Goal: Check status: Check status

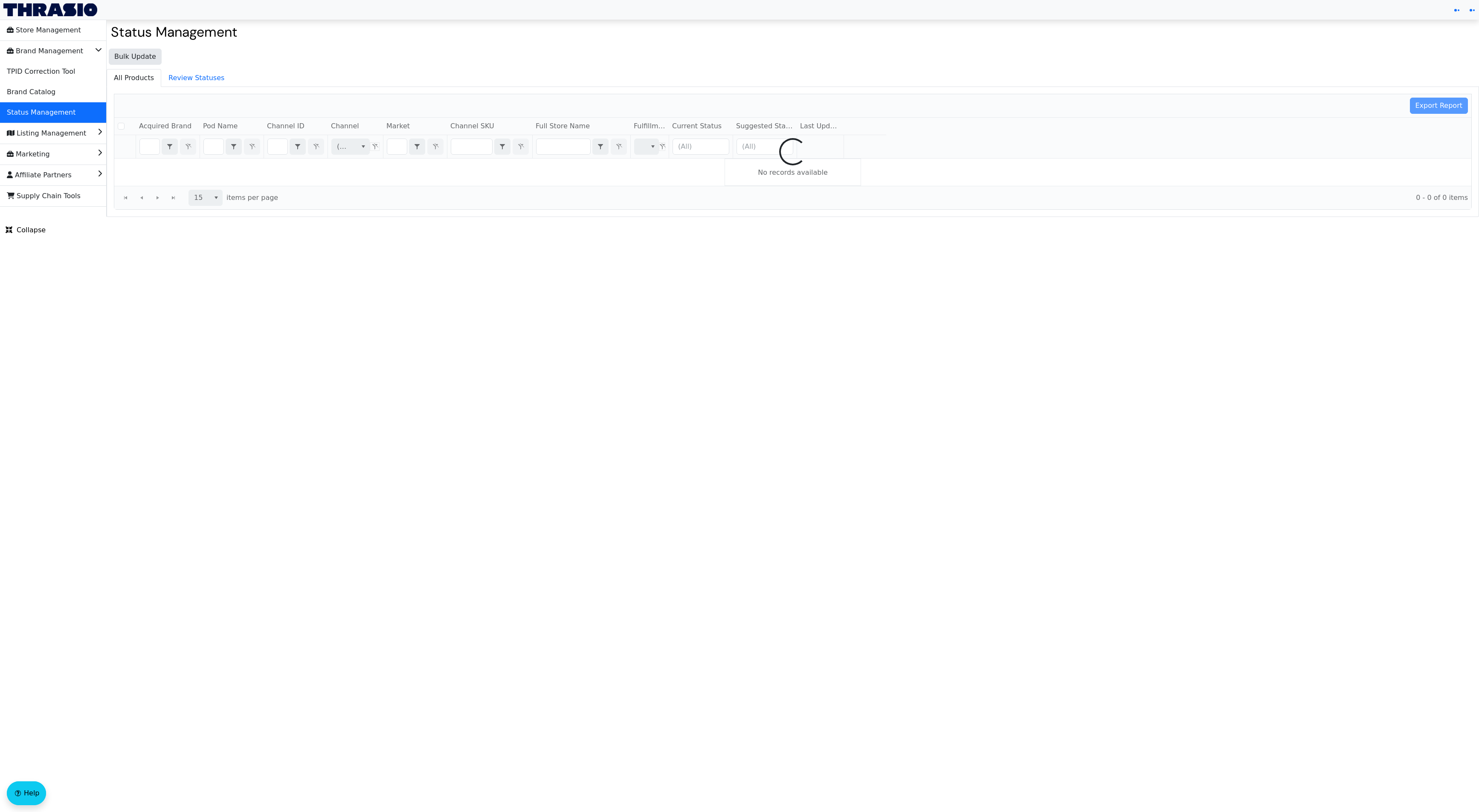
checkbox input "false"
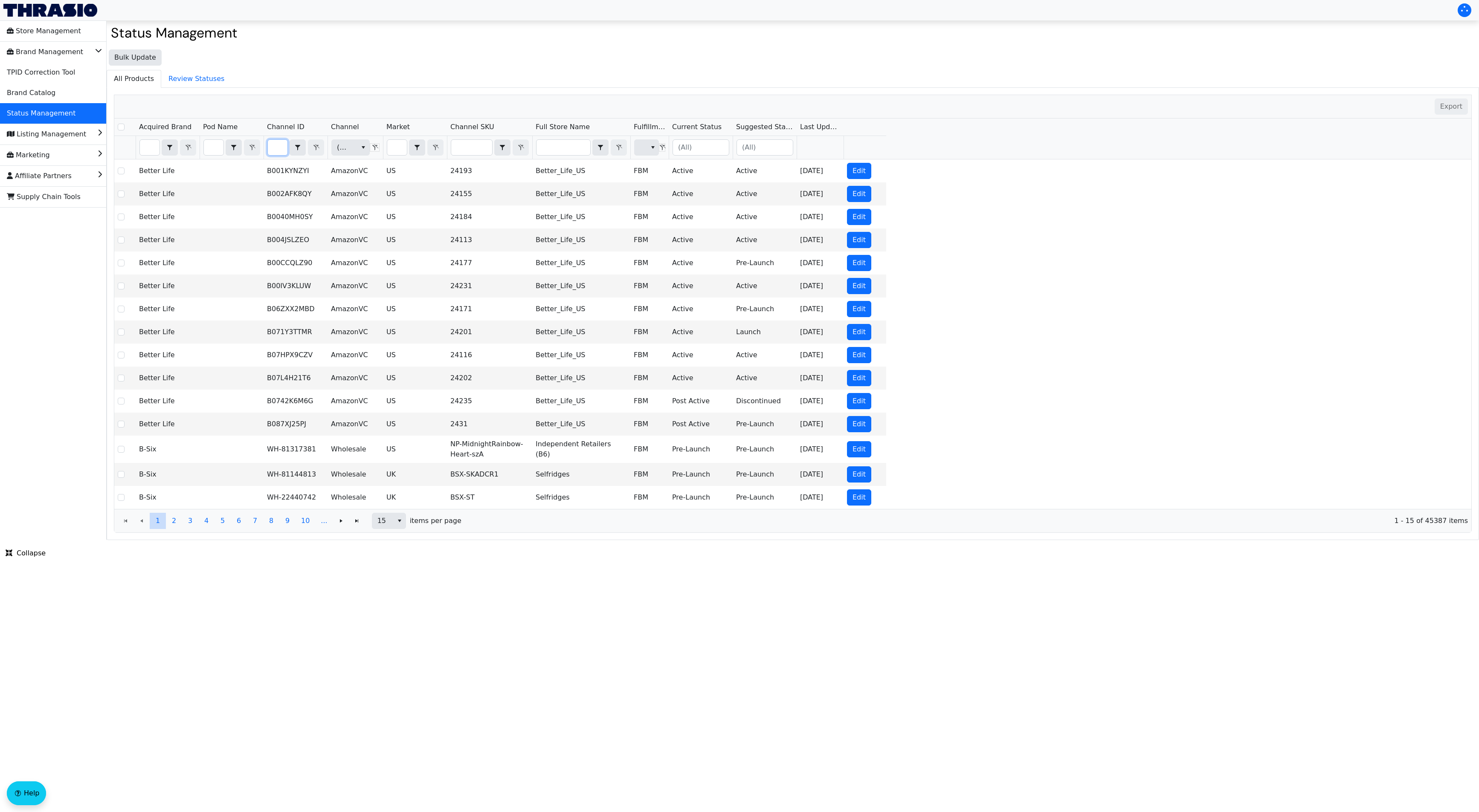
click at [280, 146] on input "Filter" at bounding box center [277, 147] width 20 height 15
type input "B0DNHQPX15"
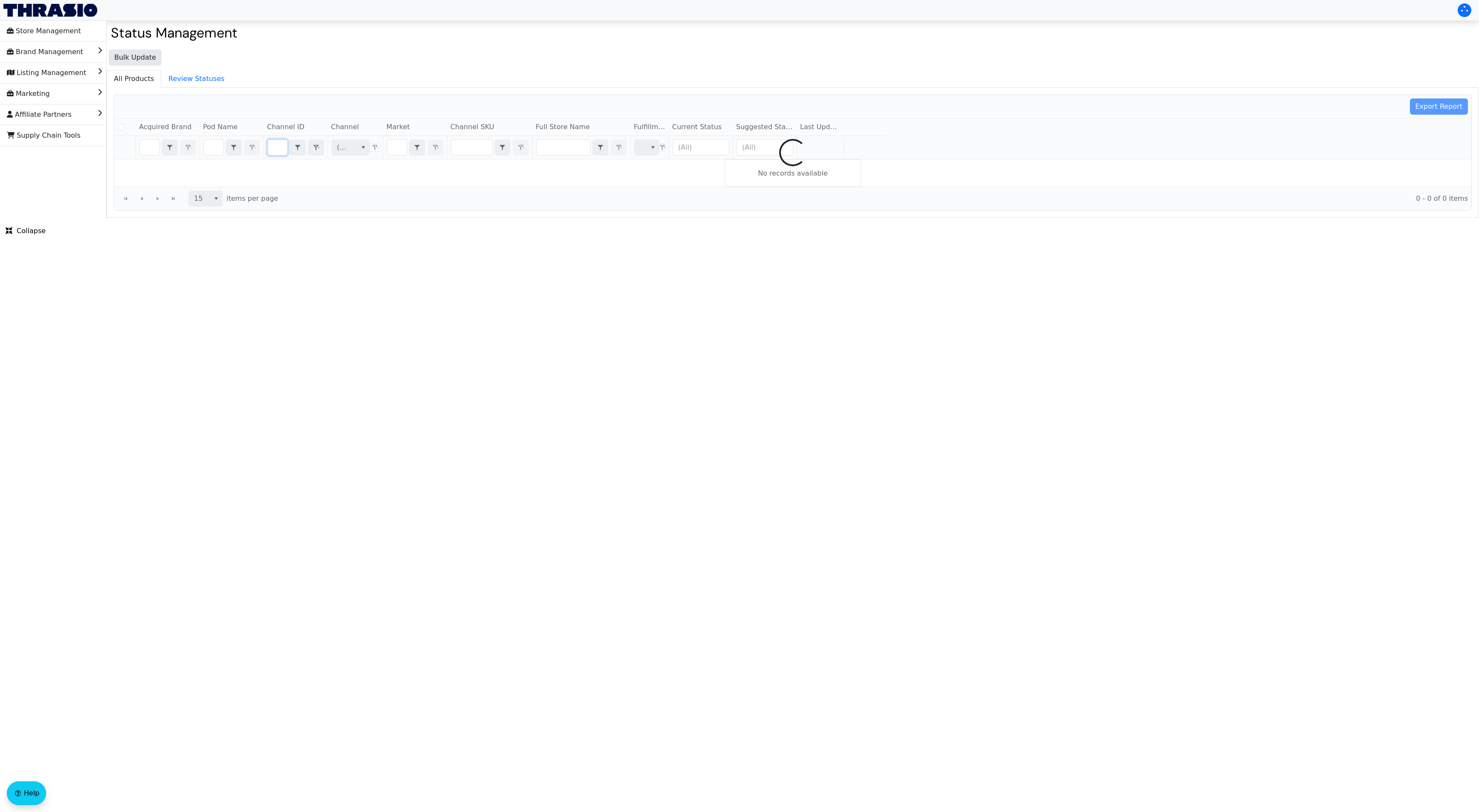
checkbox input "false"
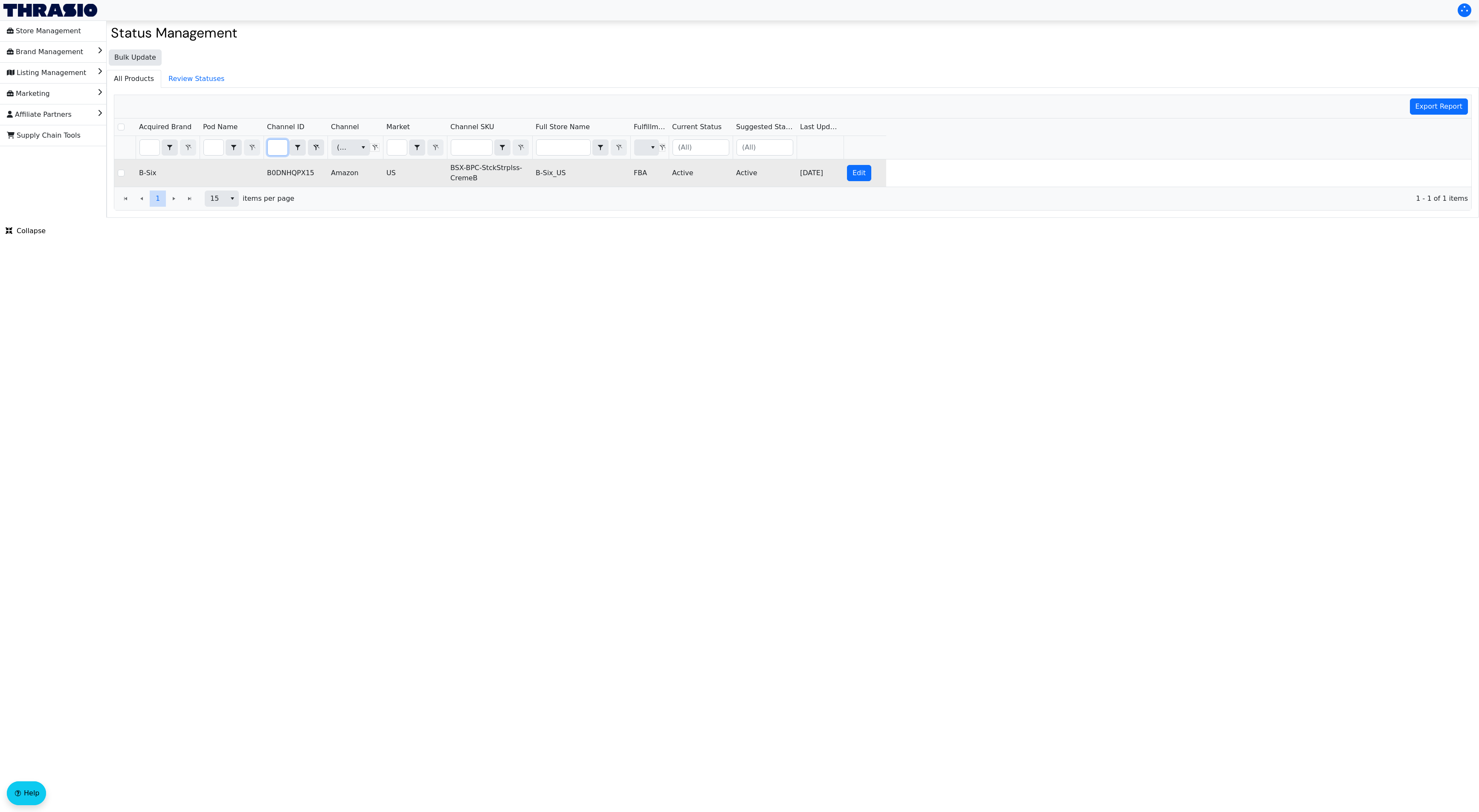
click at [482, 172] on td "BSX-BPC-StckStrplss-CremeB" at bounding box center [489, 173] width 86 height 28
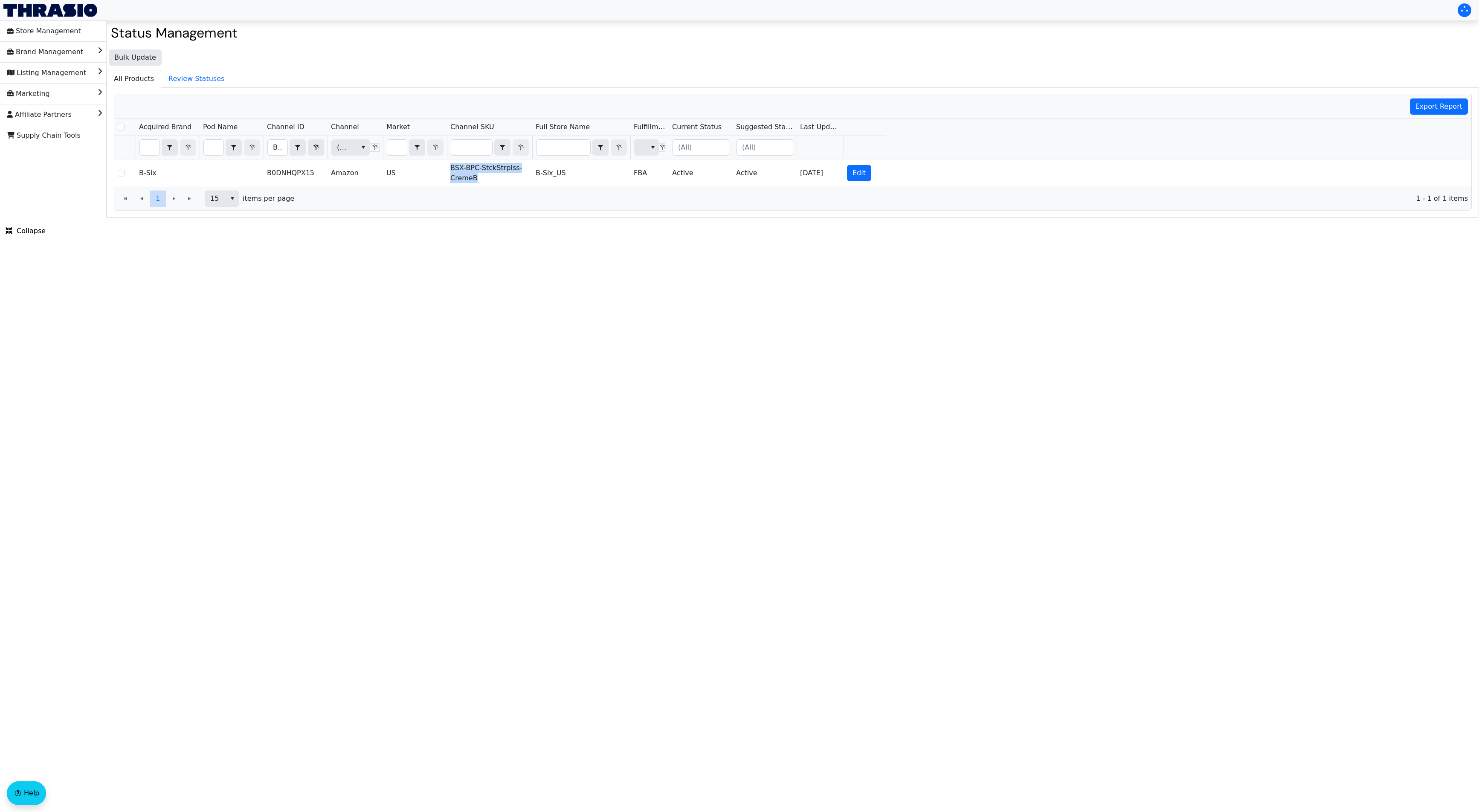
copy td "BSX-BPC-StckStrplss-CremeB"
click at [273, 149] on input "B0DNHQPX15" at bounding box center [277, 147] width 20 height 15
type input "B0DNJKZ5HZ"
checkbox input "true"
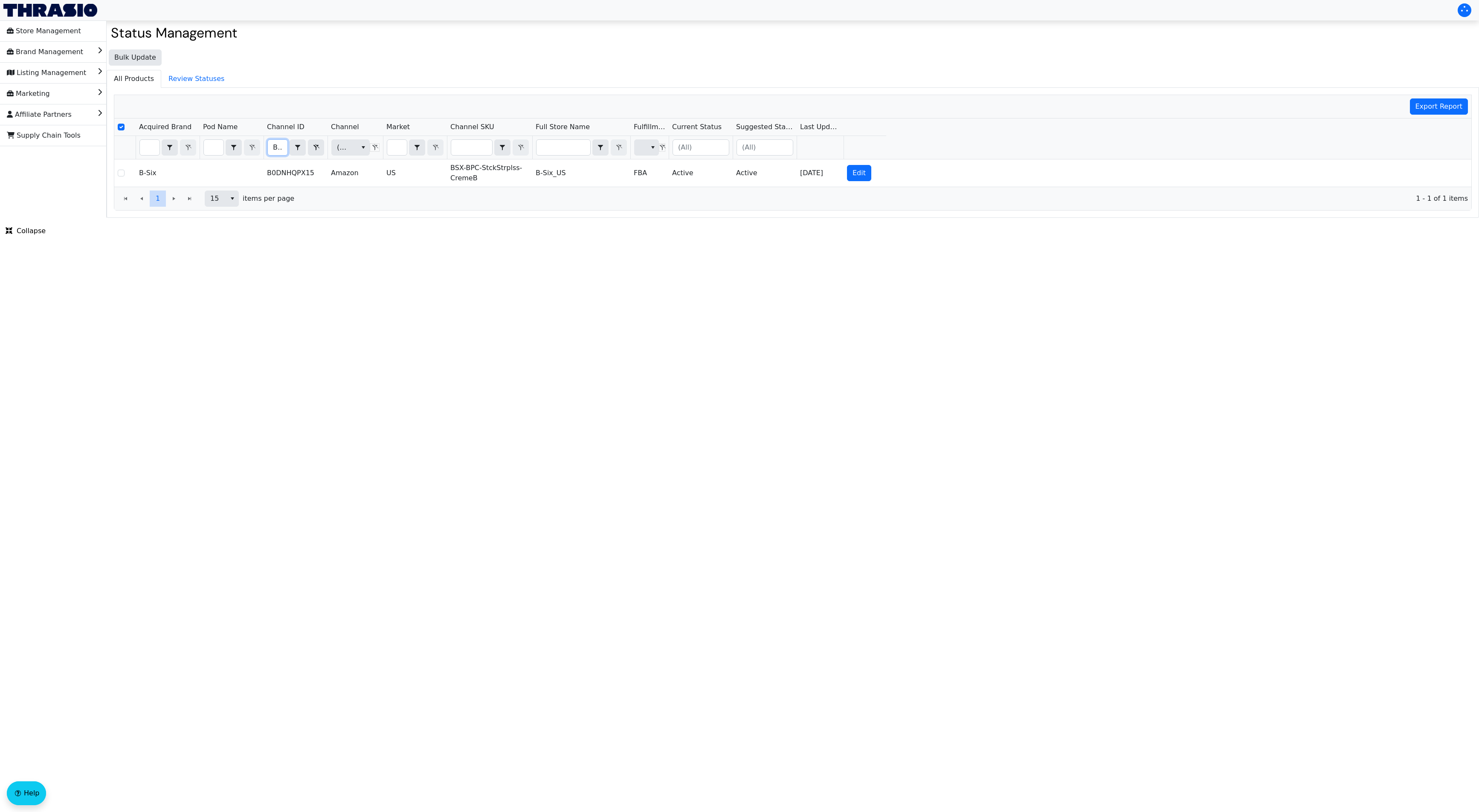
scroll to position [0, 36]
type input "B0DNJKZ5HZ"
click at [472, 218] on html "Store Management Brand Management Listing Management Marketing Affiliate Partne…" at bounding box center [740, 109] width 1479 height 218
checkbox input "false"
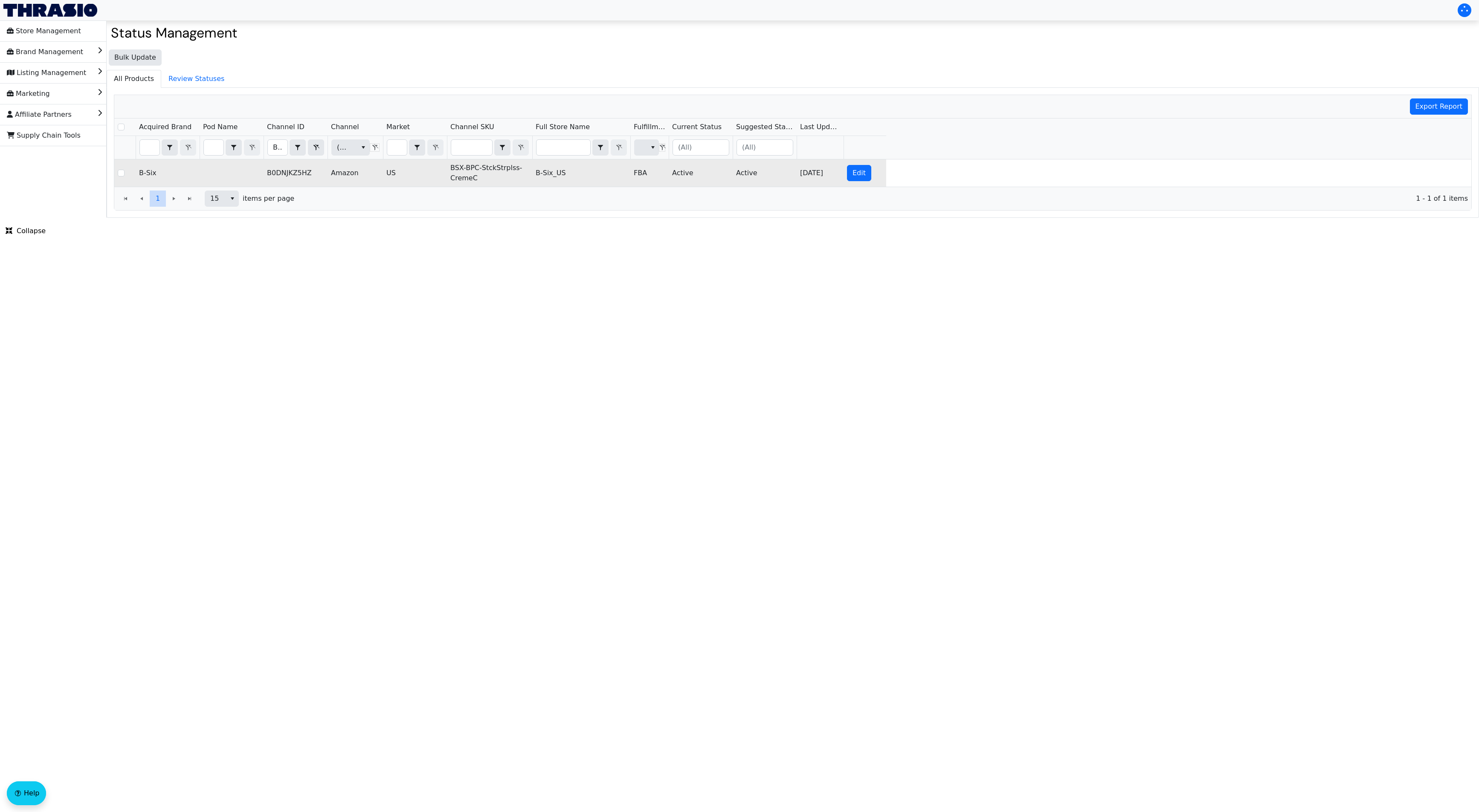
click at [507, 170] on td "BSX-BPC-StckStrplss-CremeC" at bounding box center [489, 173] width 86 height 28
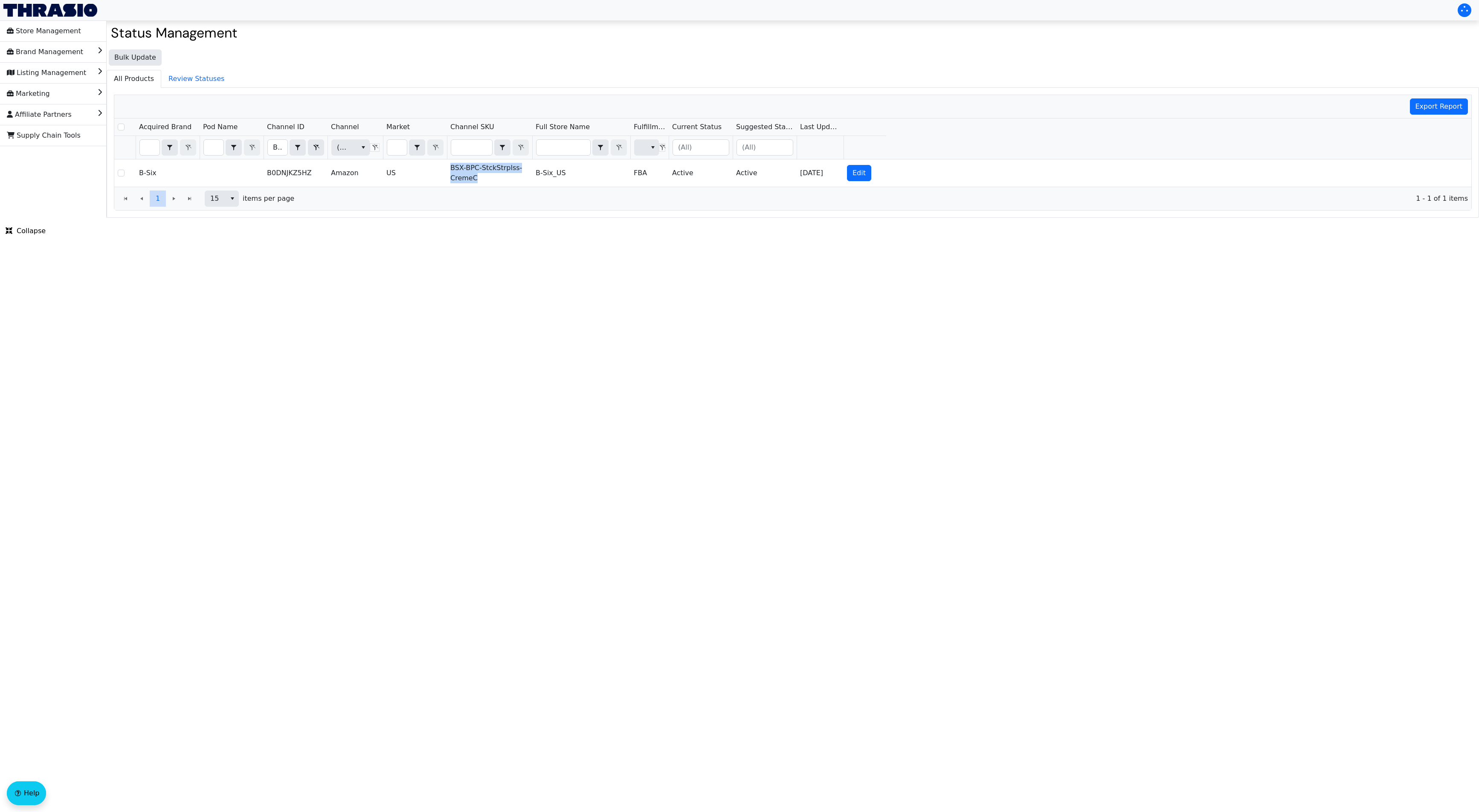
copy td "BSX-BPC-StckStrplss-CremeC"
click at [273, 149] on input "B0DNJKZ5HZ" at bounding box center [277, 147] width 20 height 15
type input "B0DNHQPX15"
checkbox input "true"
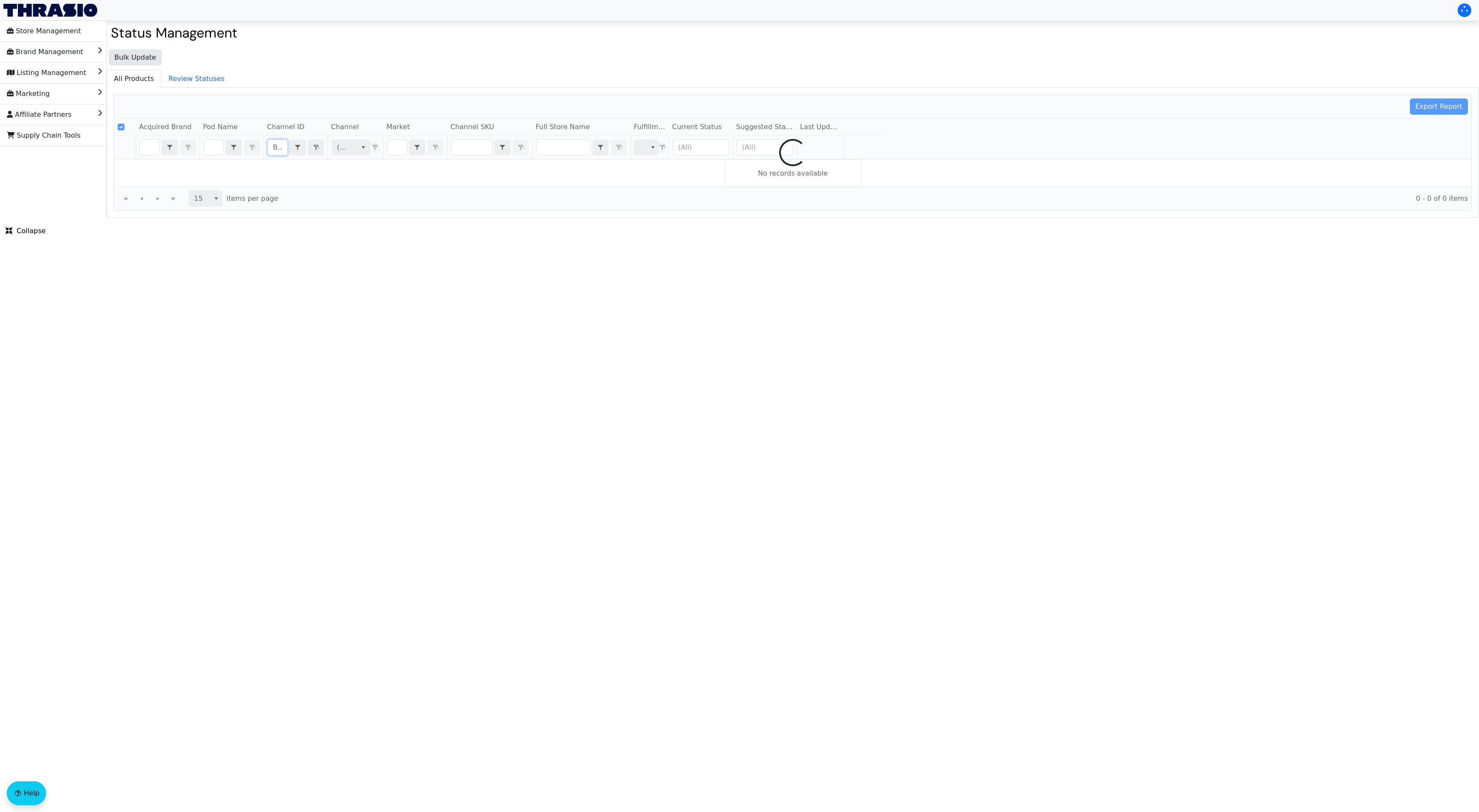
scroll to position [0, 37]
type input "B0DNHQPX15"
click at [635, 218] on html "Store Management Brand Management Listing Management Marketing Affiliate Partne…" at bounding box center [740, 109] width 1479 height 218
click at [574, 218] on html "Store Management Brand Management Listing Management Marketing Affiliate Partne…" at bounding box center [740, 109] width 1479 height 218
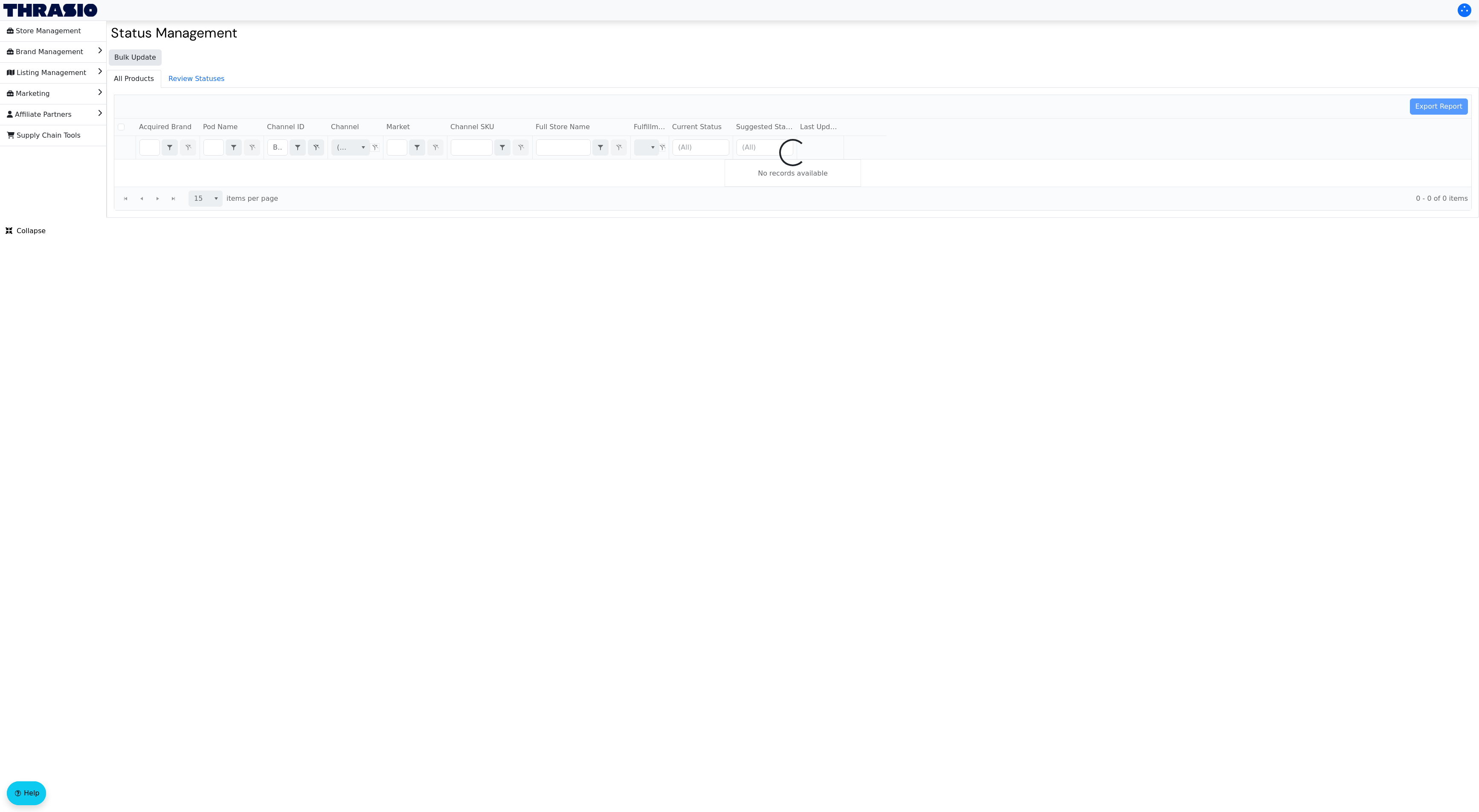
checkbox input "false"
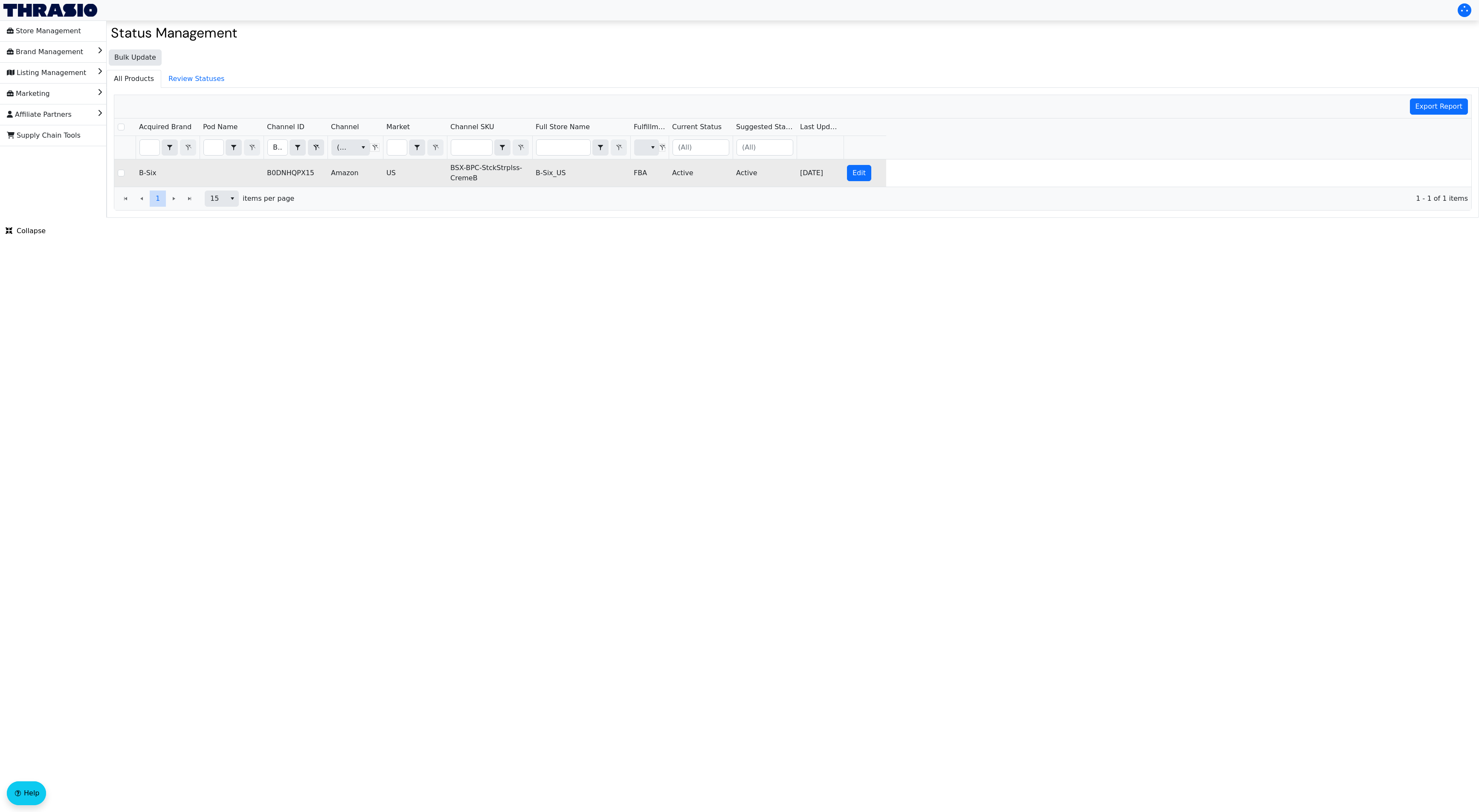
click at [477, 174] on td "BSX-BPC-StckStrplss-CremeB" at bounding box center [489, 173] width 86 height 28
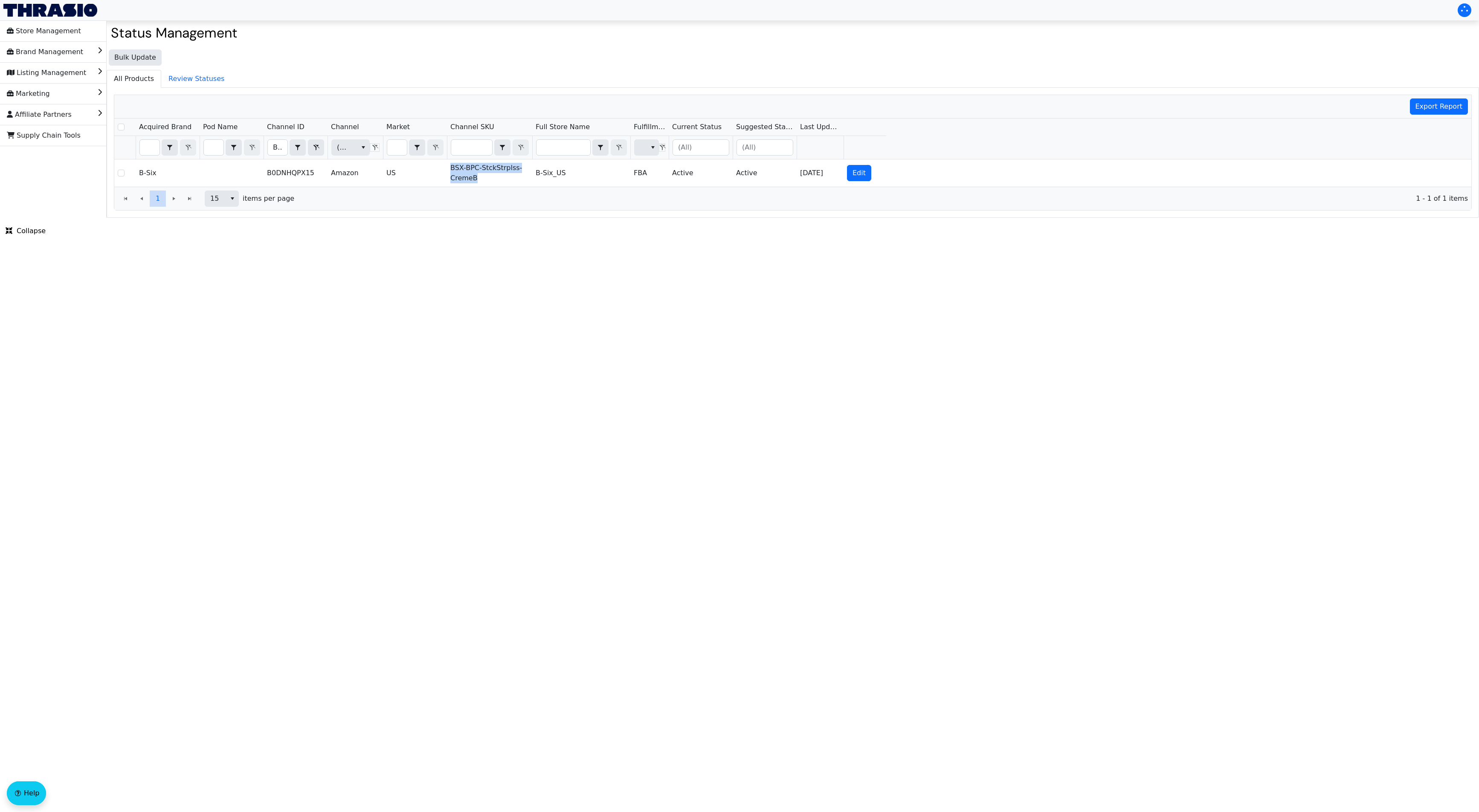
copy td "BSX-BPC-StckStrplss-CremeB"
click at [277, 152] on input "B0DNHQPX15" at bounding box center [277, 147] width 20 height 15
type input "B0DNJKZ5HZ"
checkbox input "true"
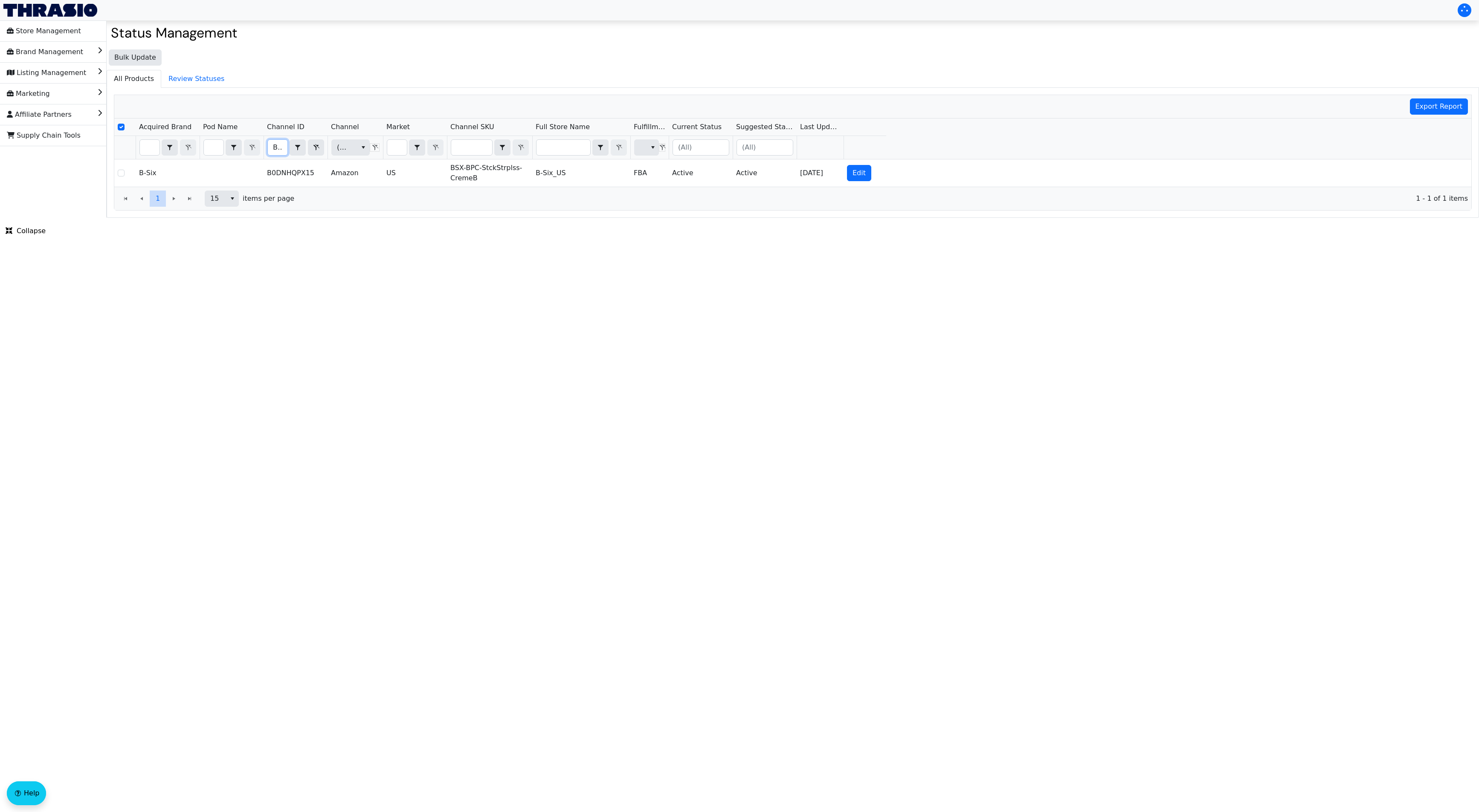
scroll to position [0, 36]
type input "B0DNJKZ5HZ"
drag, startPoint x: 564, startPoint y: 317, endPoint x: 525, endPoint y: 200, distance: 123.3
click at [564, 218] on html "Store Management Brand Management Listing Management Marketing Affiliate Partne…" at bounding box center [740, 109] width 1479 height 218
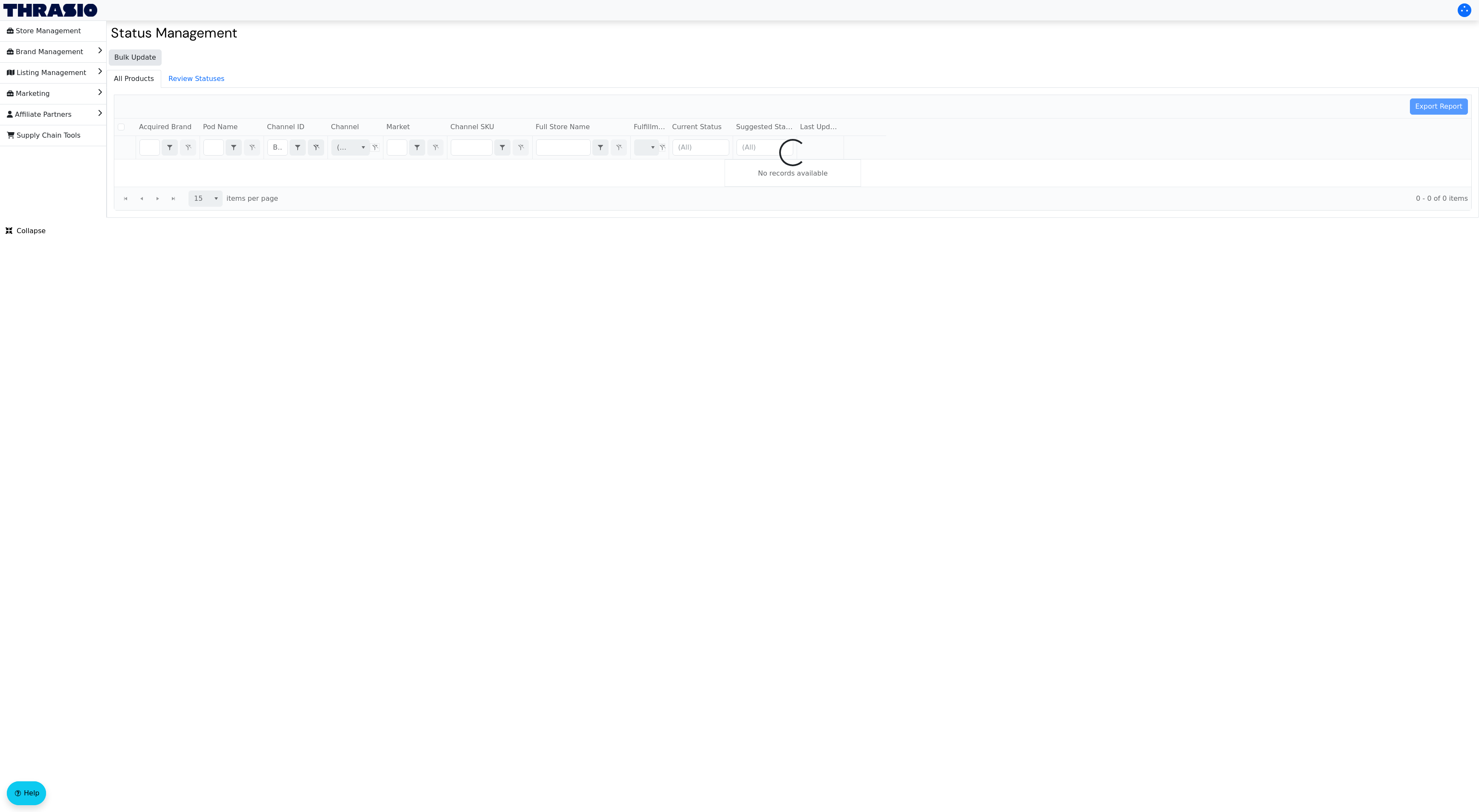
checkbox input "false"
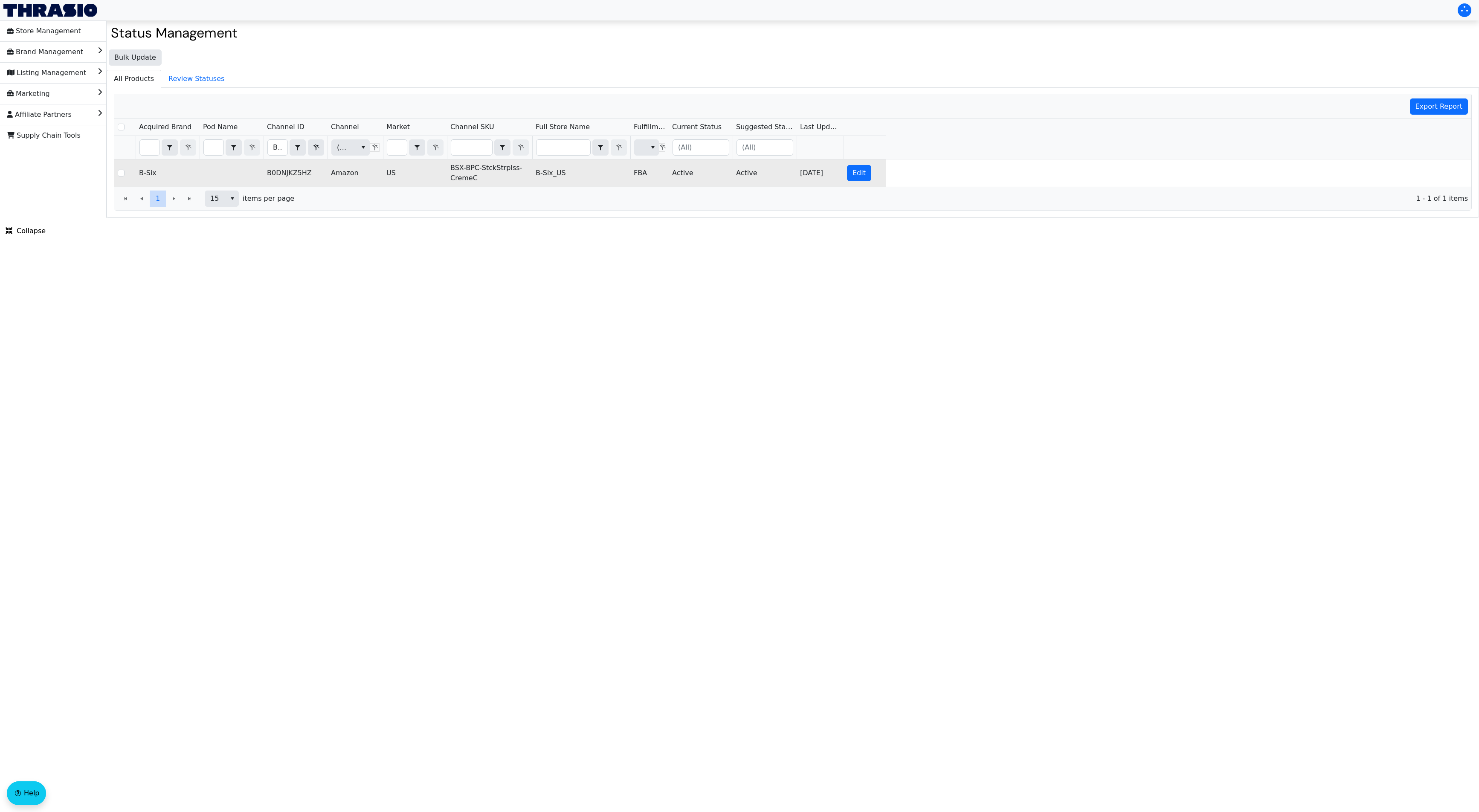
click at [480, 174] on td "BSX-BPC-StckStrplss-CremeC" at bounding box center [489, 173] width 86 height 28
click at [477, 173] on td "BSX-BPC-StckStrplss-CremeC" at bounding box center [489, 173] width 86 height 28
